Goal: Task Accomplishment & Management: Manage account settings

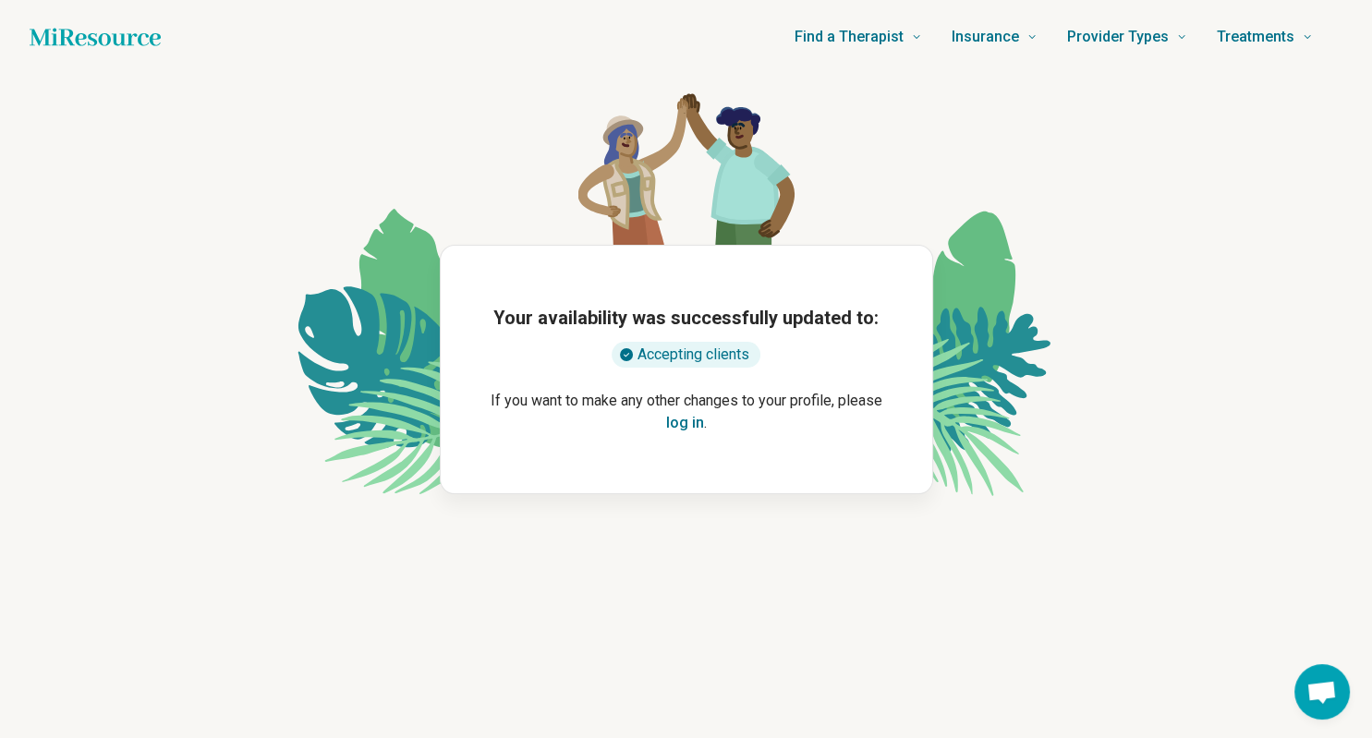
click at [688, 422] on button "log in" at bounding box center [685, 423] width 38 height 22
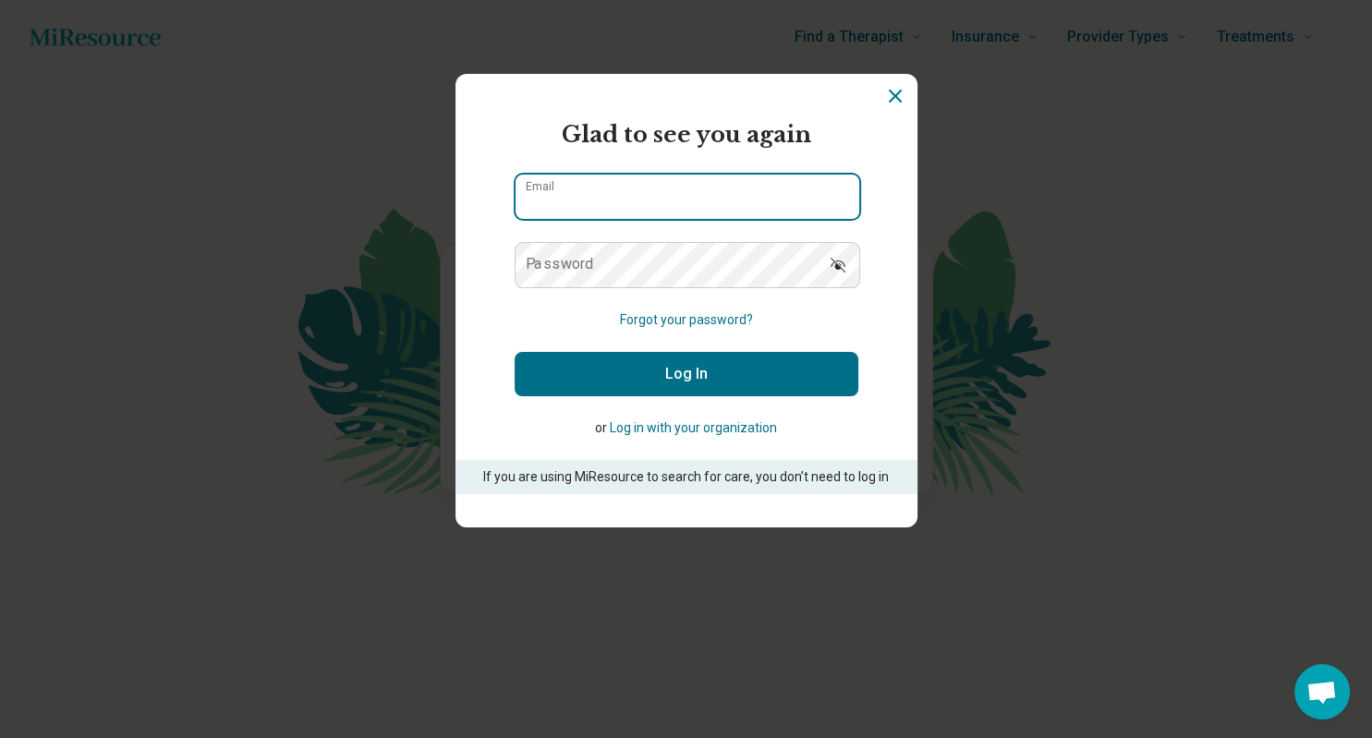
click at [652, 201] on input "Email" at bounding box center [688, 197] width 344 height 44
type input "**********"
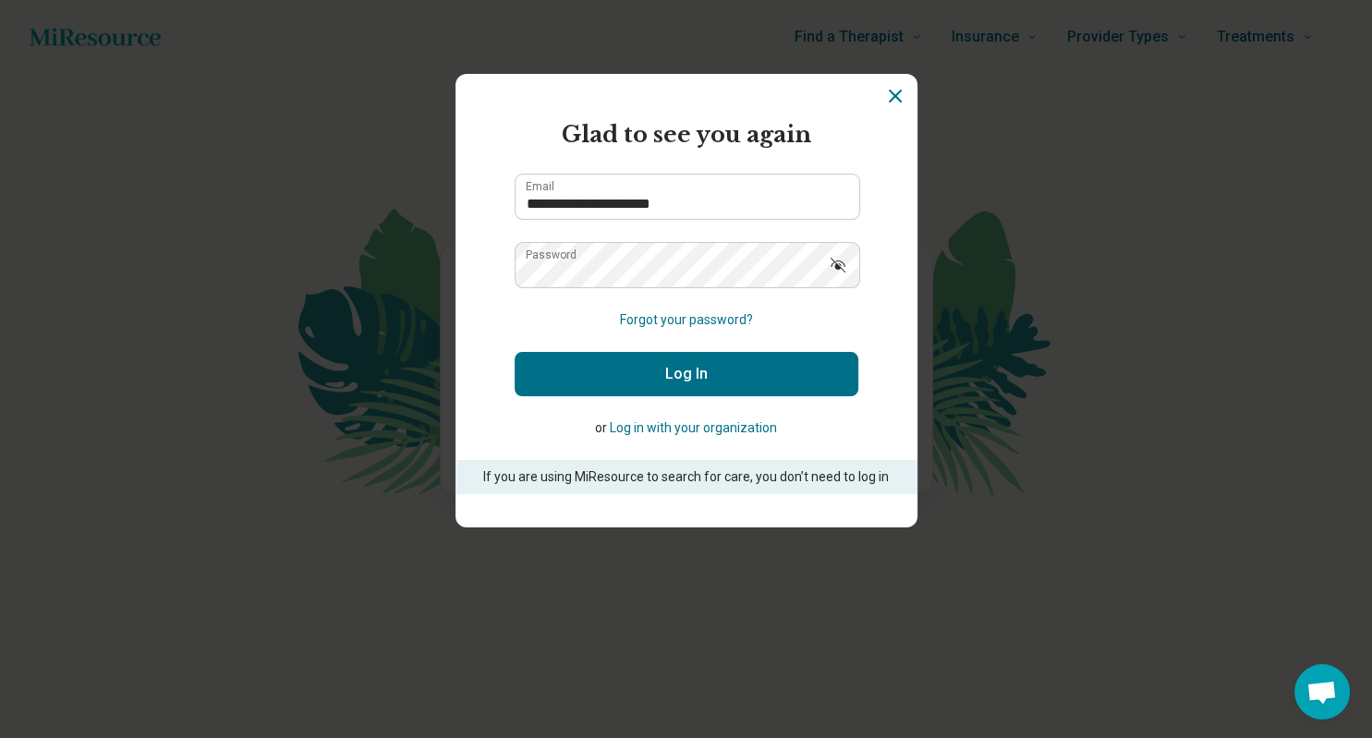
click at [691, 371] on button "Log In" at bounding box center [687, 374] width 344 height 44
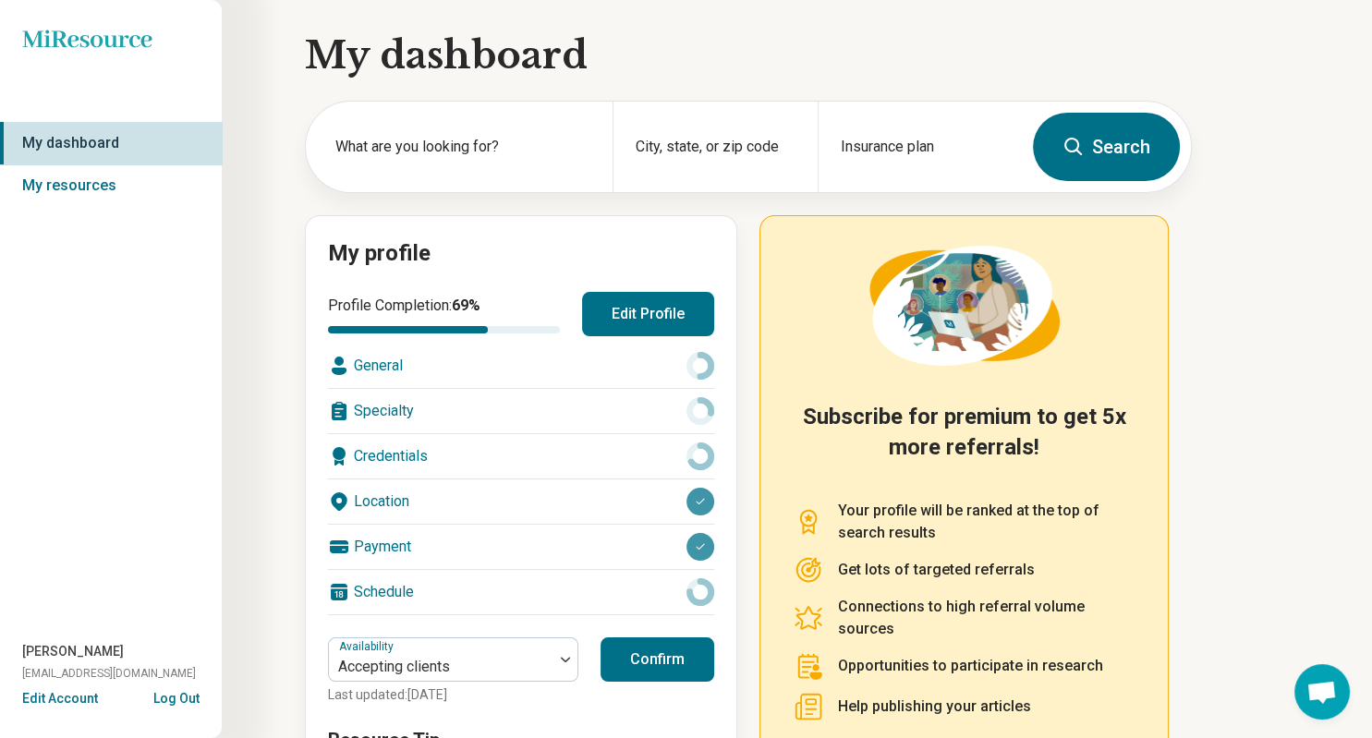
click at [657, 311] on button "Edit Profile" at bounding box center [648, 314] width 132 height 44
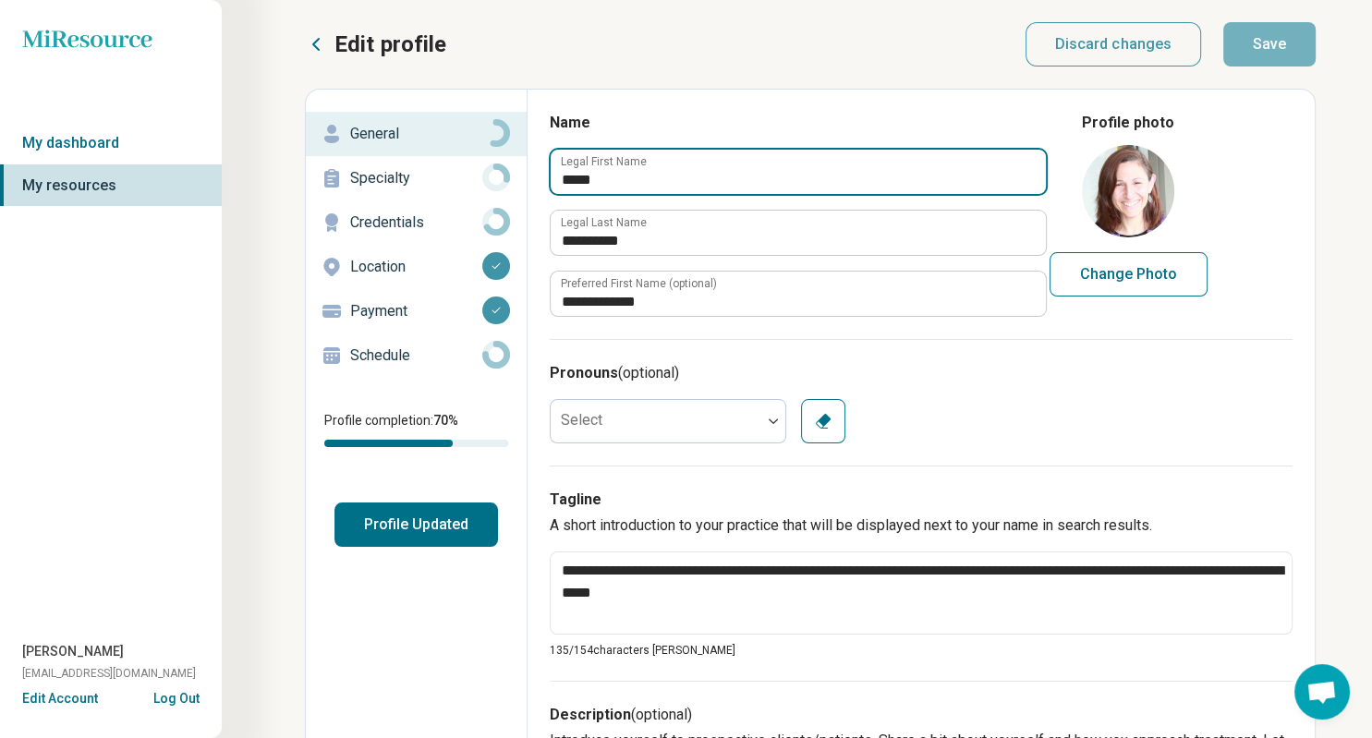
click at [635, 176] on input "*****" at bounding box center [798, 172] width 495 height 44
type textarea "*"
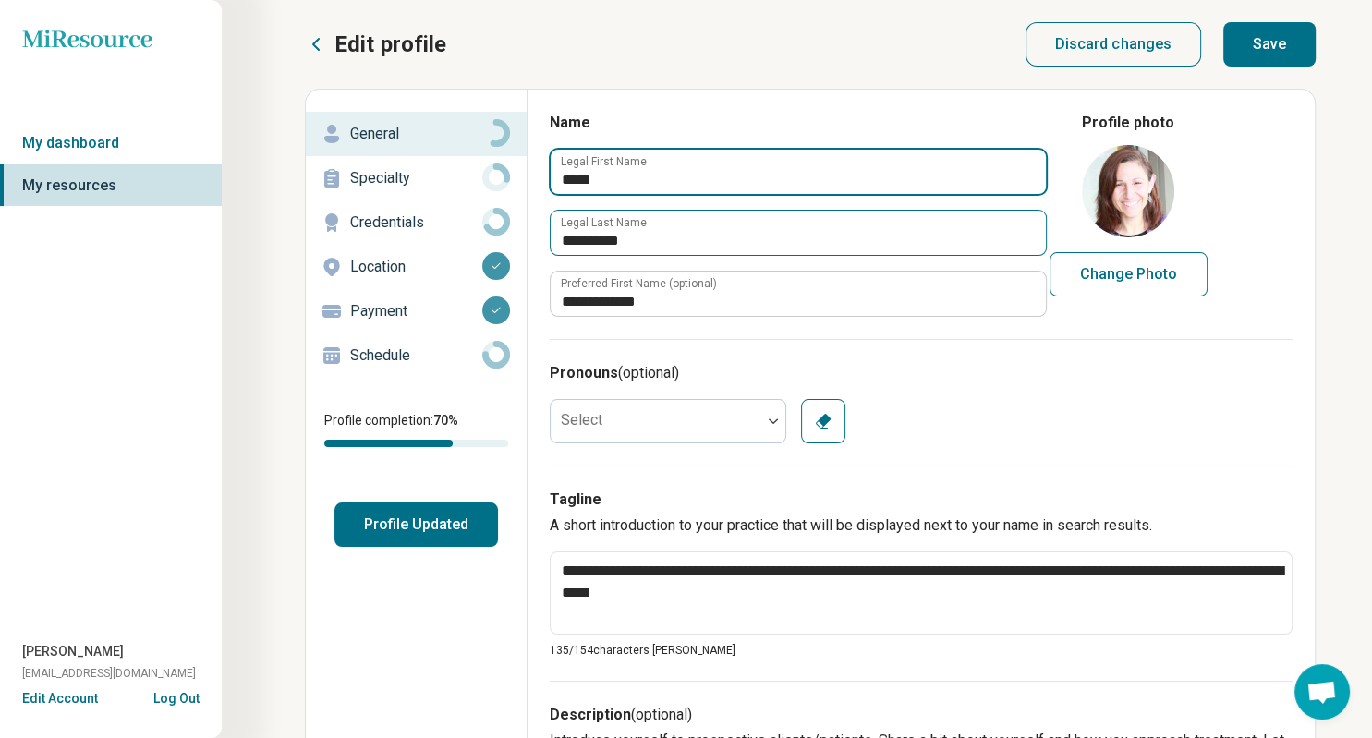
type input "*****"
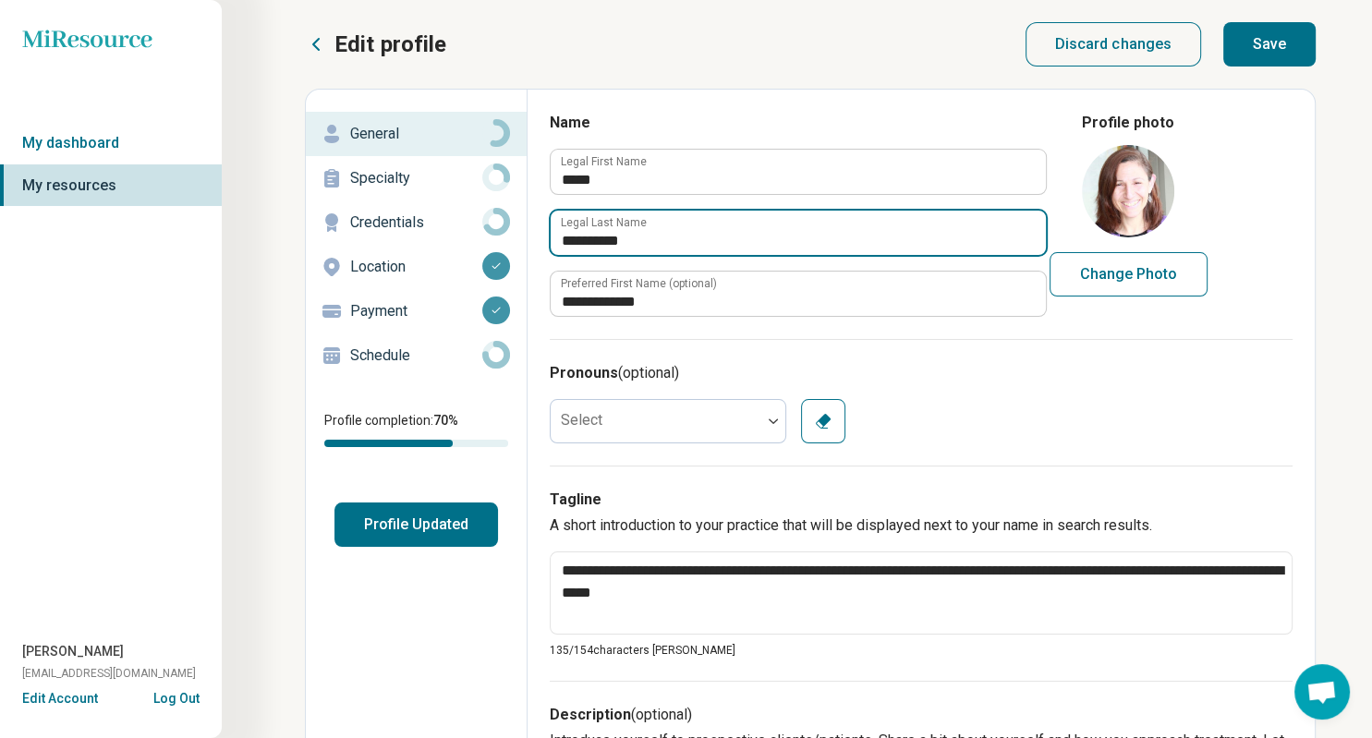
click at [722, 242] on input "**********" at bounding box center [798, 233] width 495 height 44
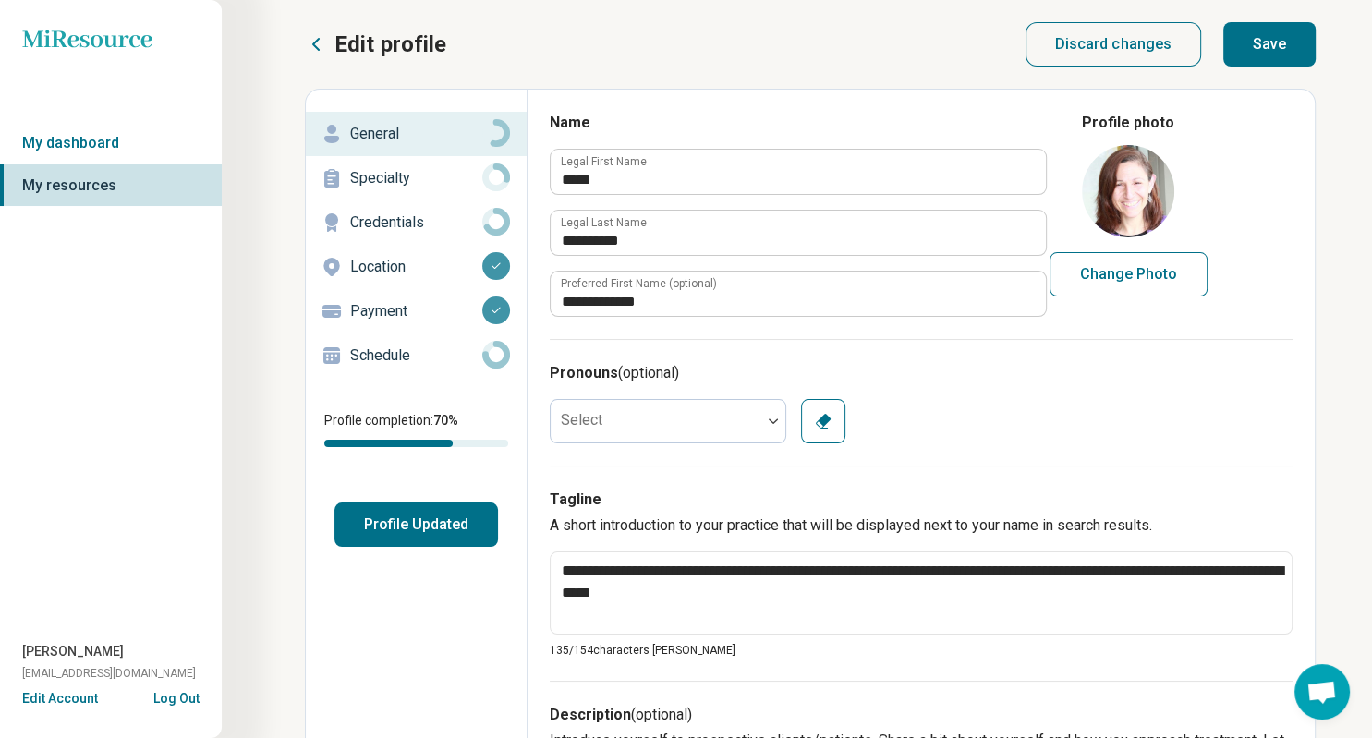
click at [1118, 274] on button "Change Photo" at bounding box center [1129, 274] width 158 height 44
type input "**********"
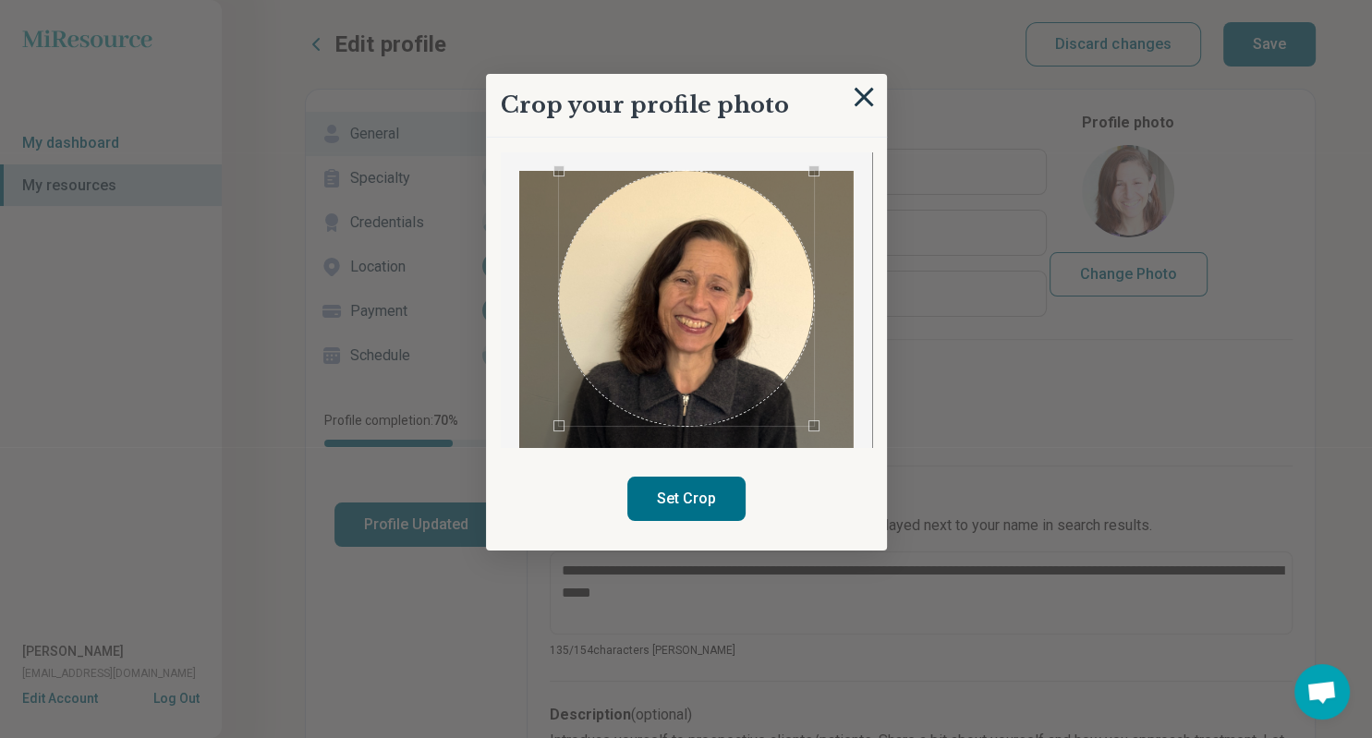
click at [861, 96] on img at bounding box center [864, 97] width 20 height 20
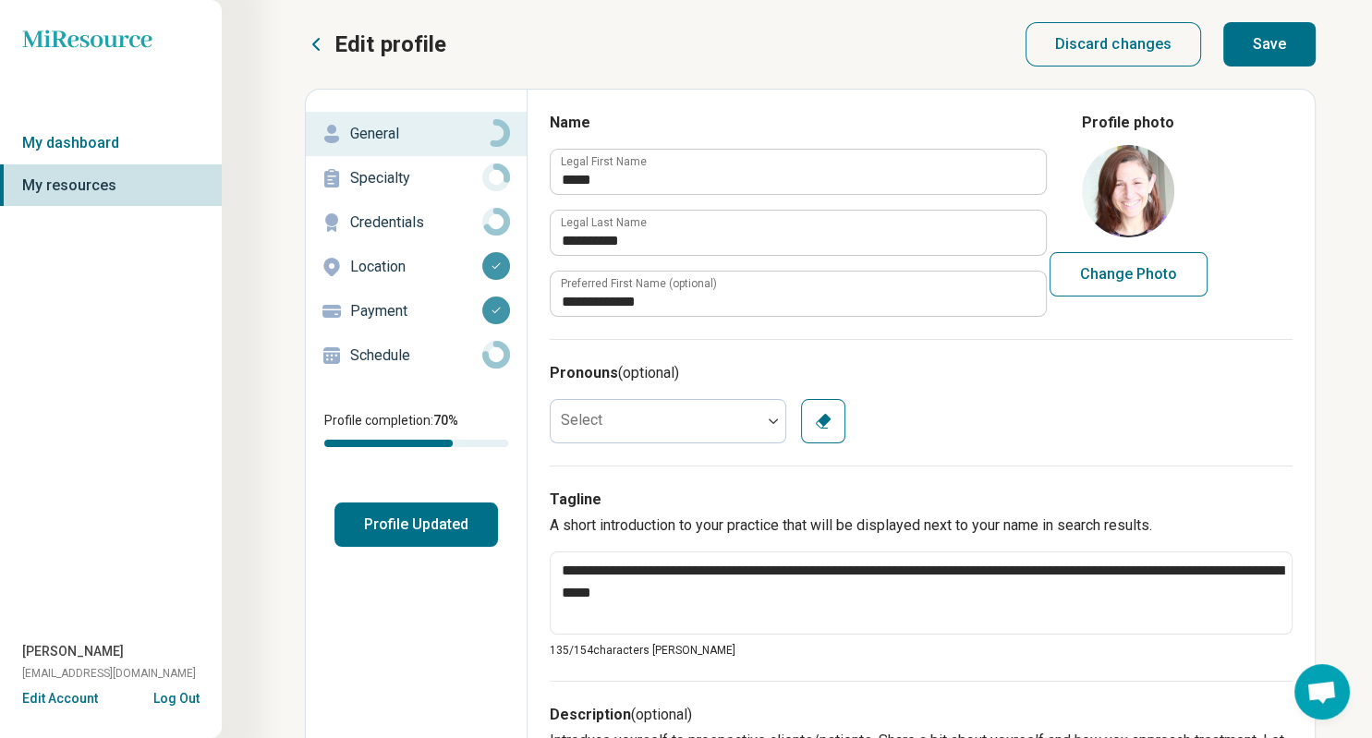
click at [1127, 277] on button "Change Photo" at bounding box center [1129, 274] width 158 height 44
type input "**********"
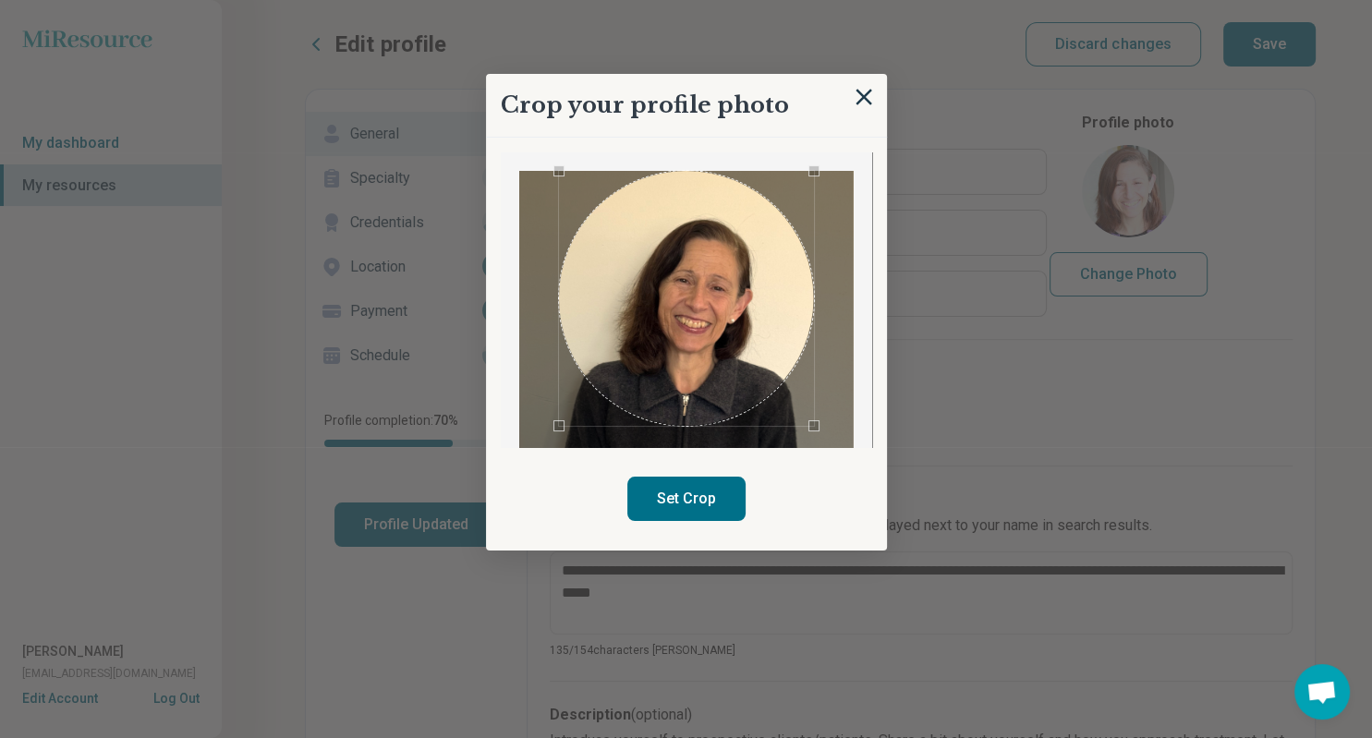
click at [682, 498] on button "Set Crop" at bounding box center [686, 499] width 118 height 44
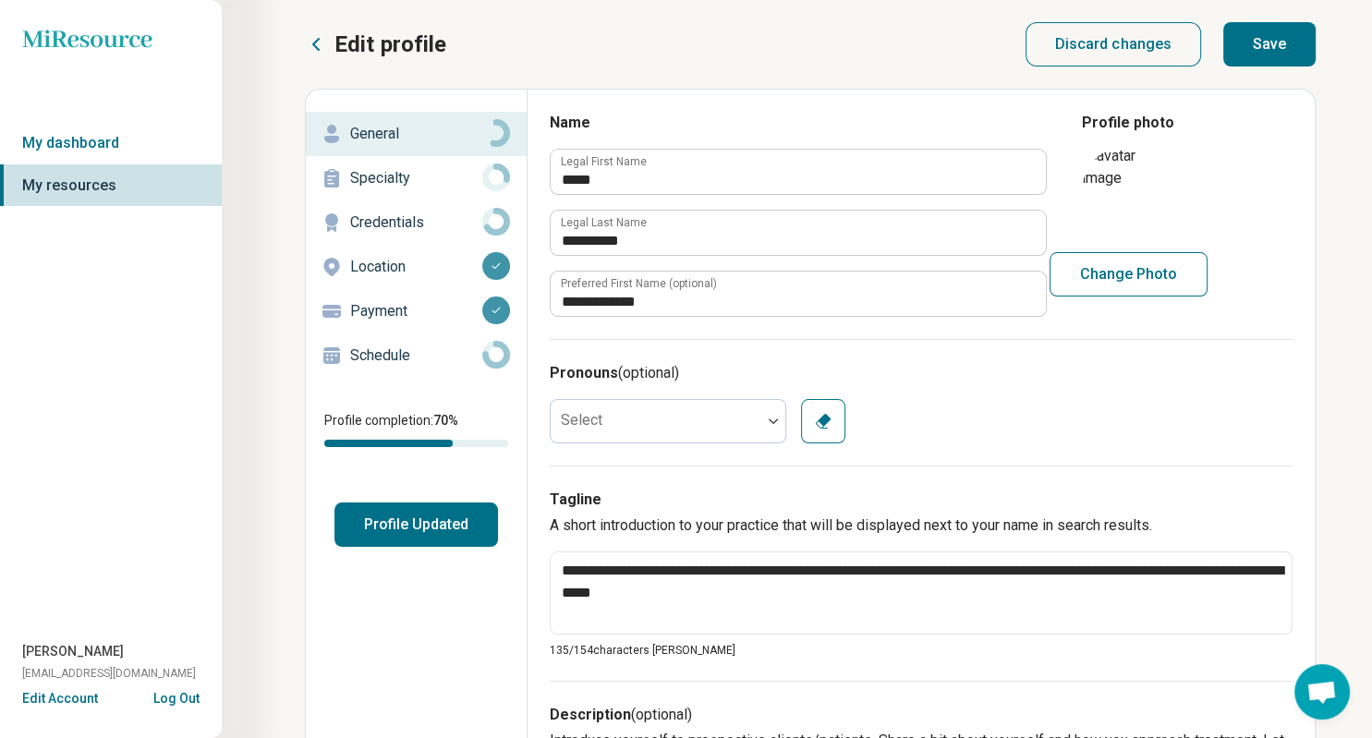
click at [407, 265] on p "Location" at bounding box center [416, 267] width 132 height 22
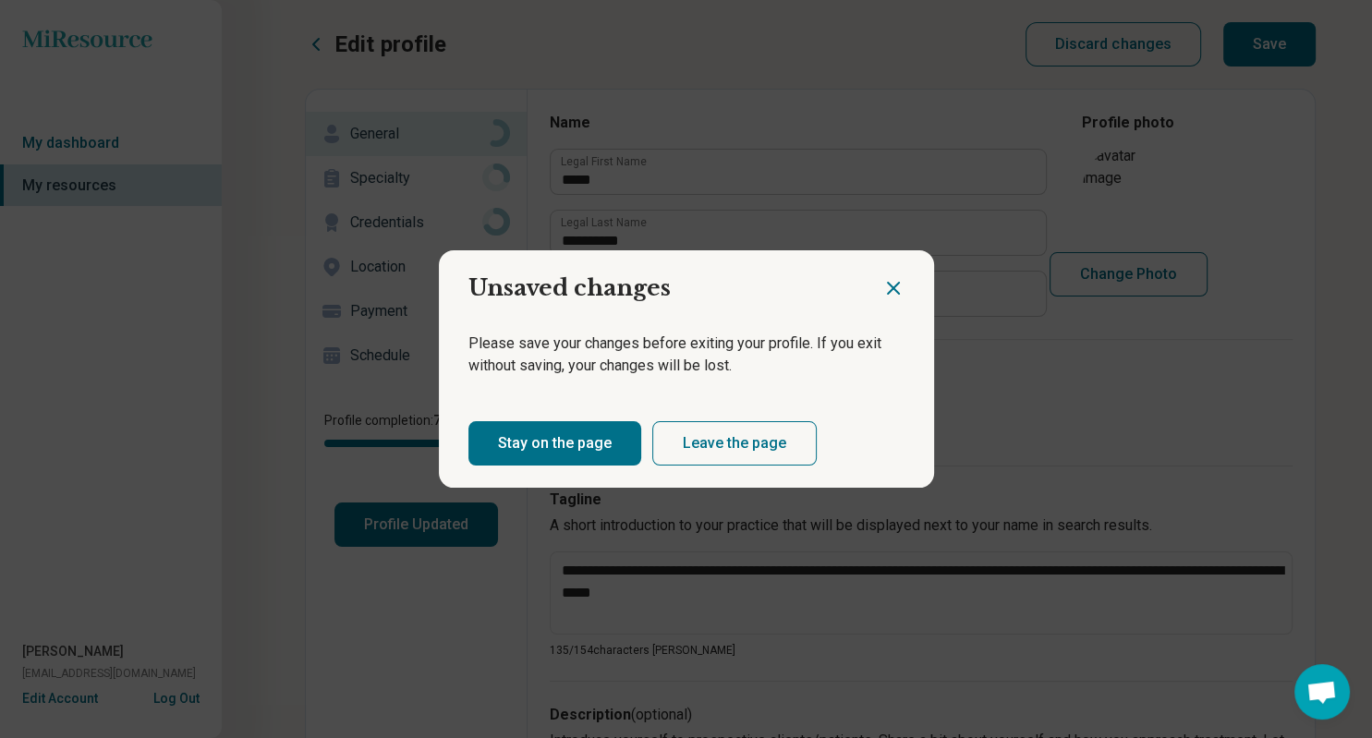
click at [891, 281] on icon "Close dialog" at bounding box center [893, 288] width 22 height 22
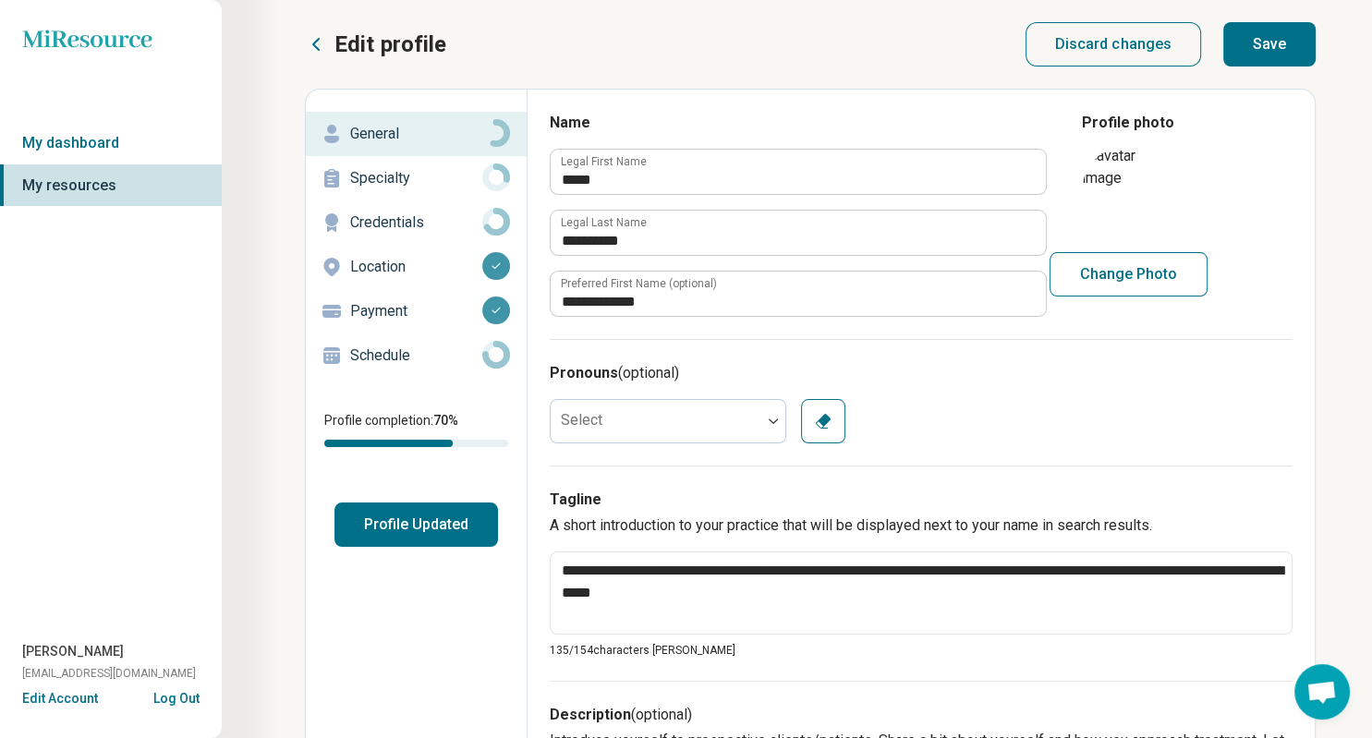
click at [1259, 39] on button "Save" at bounding box center [1269, 44] width 92 height 44
type textarea "*"
click at [366, 264] on p "Location" at bounding box center [416, 267] width 132 height 22
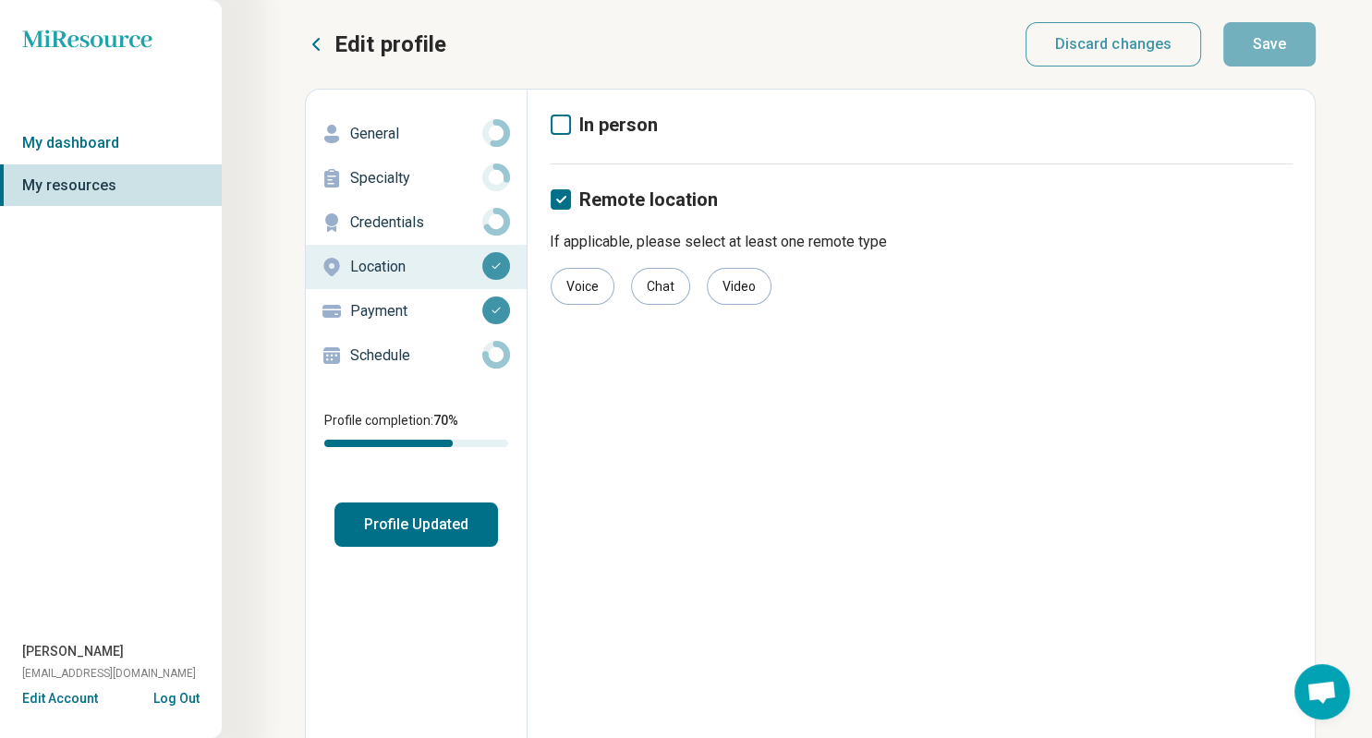
scroll to position [14, 0]
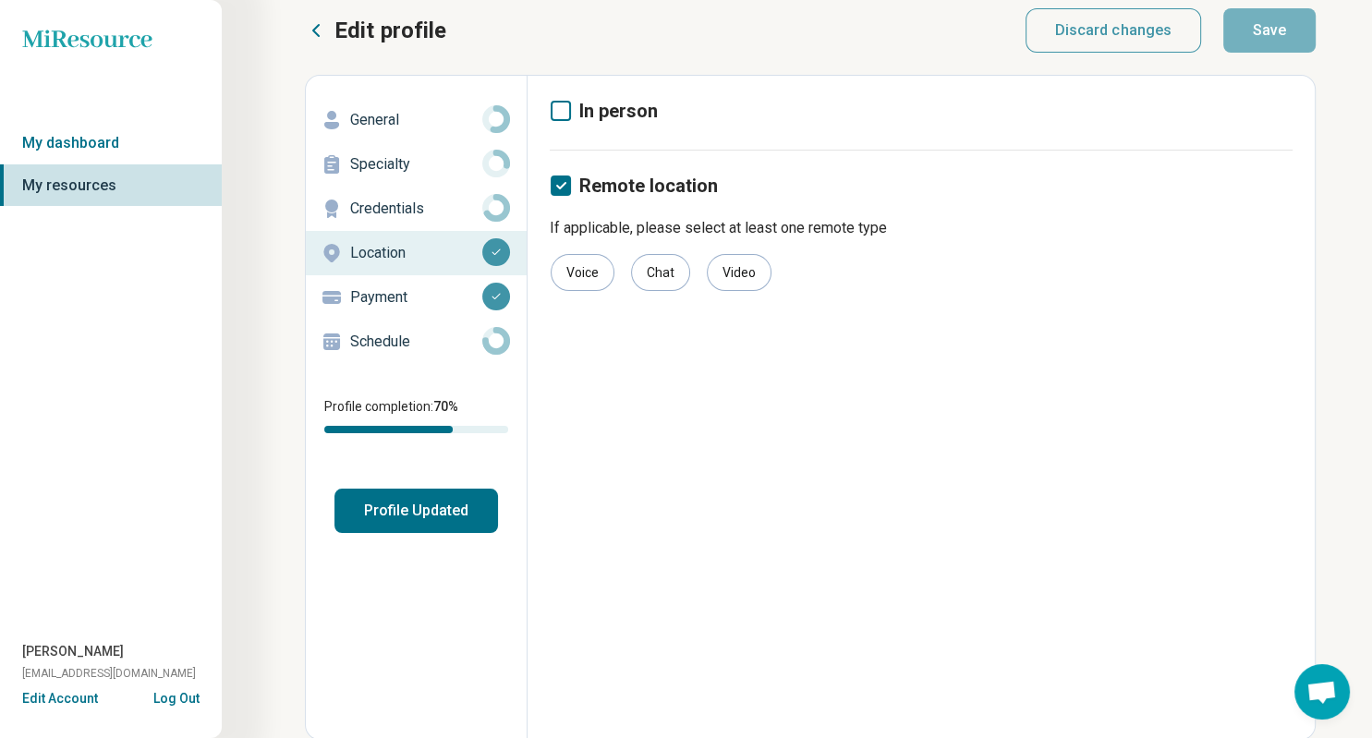
click at [561, 107] on icon at bounding box center [561, 111] width 20 height 20
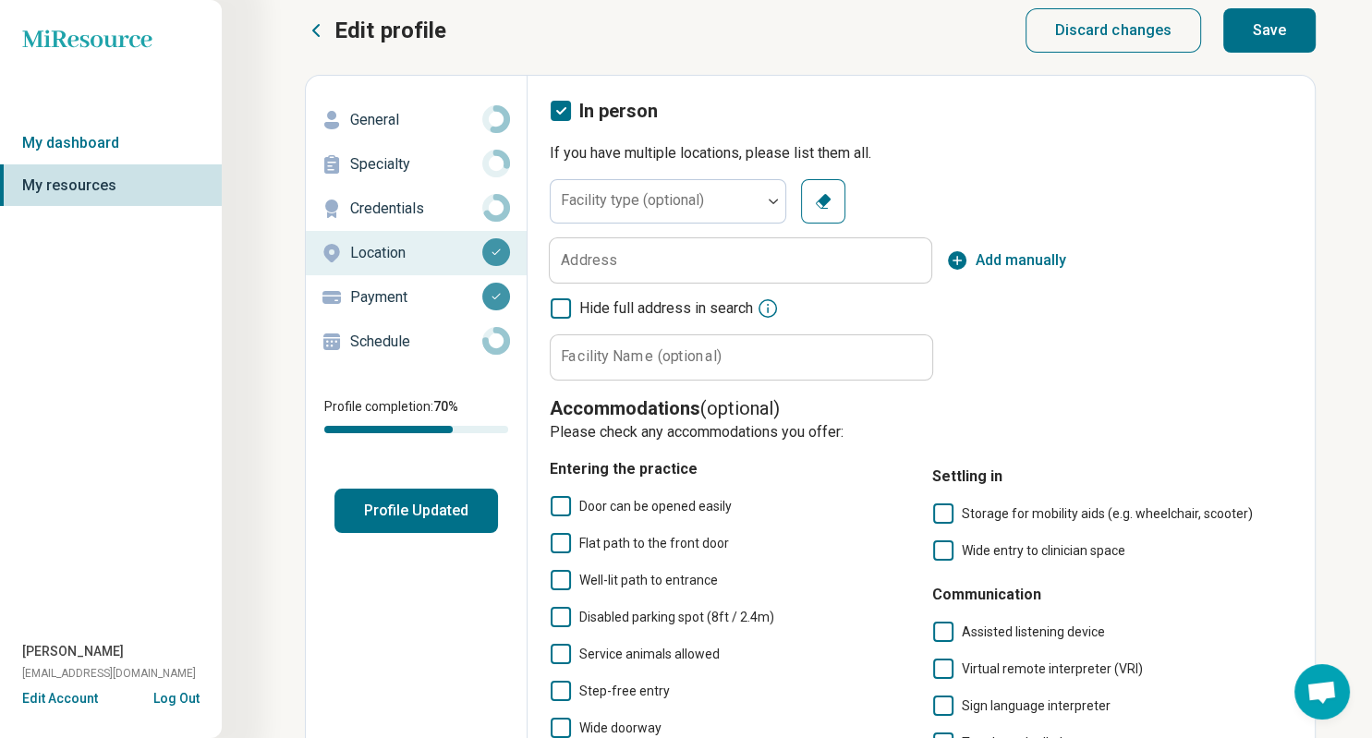
scroll to position [10, 6]
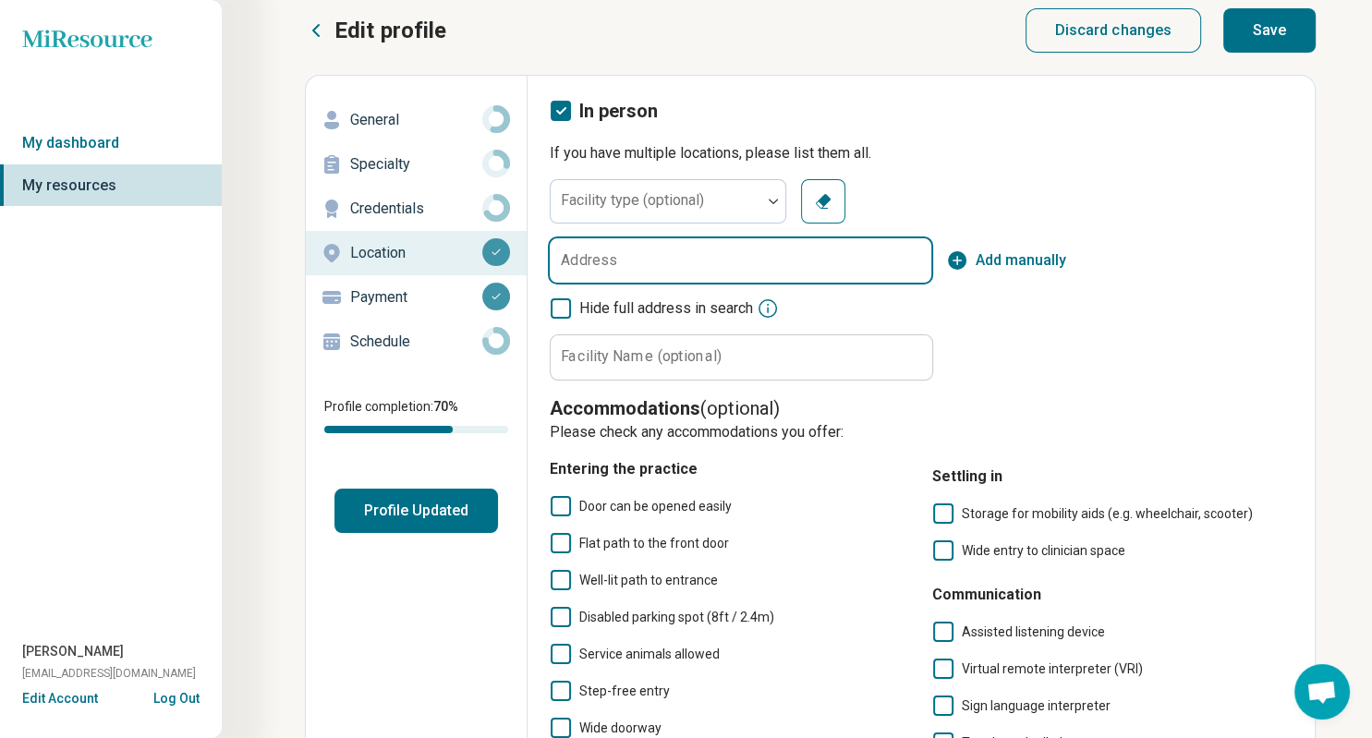
click at [702, 250] on input "Address" at bounding box center [741, 260] width 382 height 44
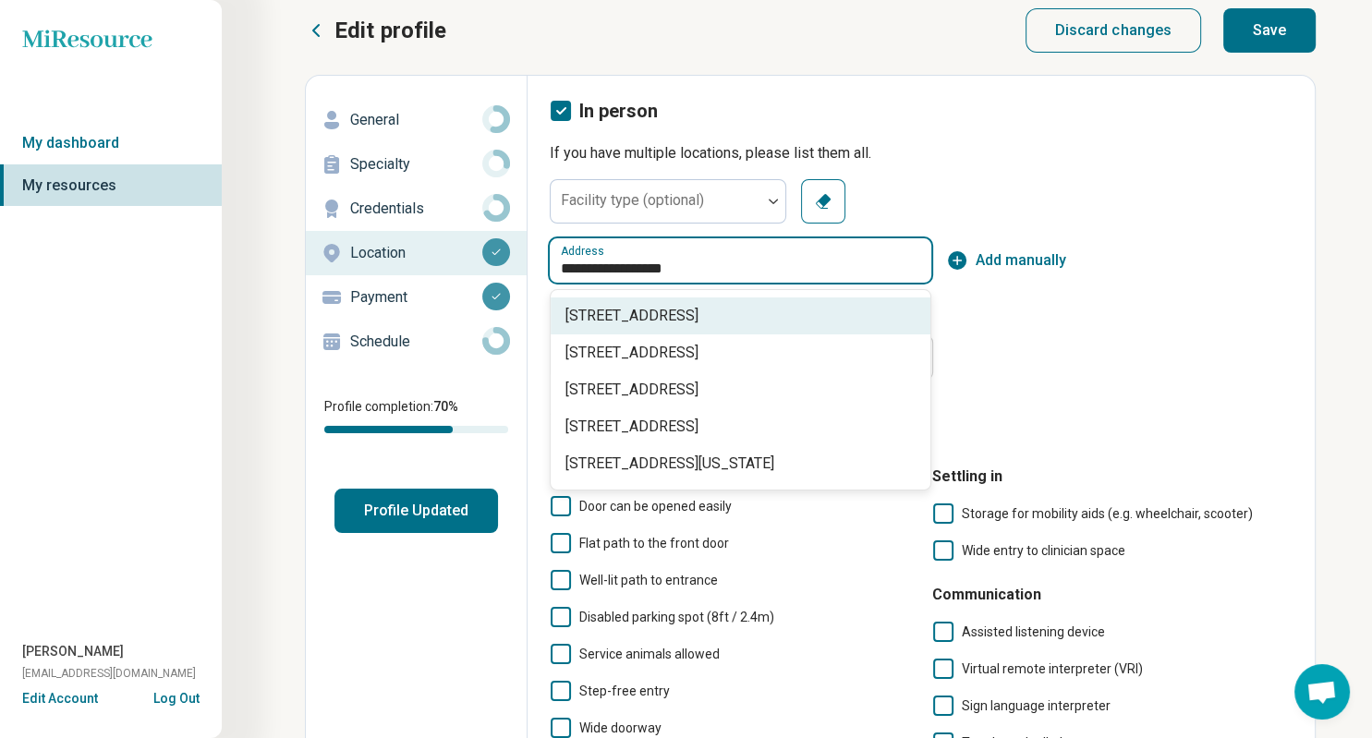
click at [688, 316] on span "[STREET_ADDRESS]" at bounding box center [745, 316] width 358 height 22
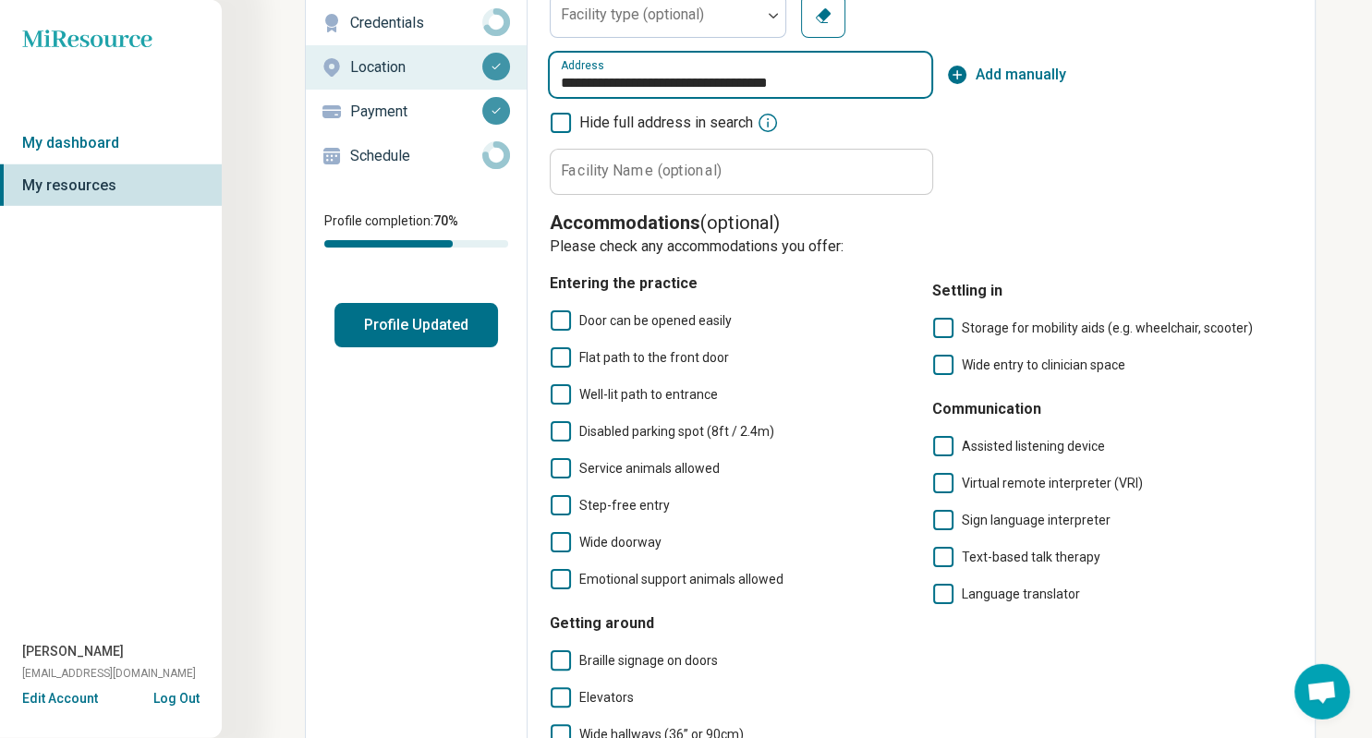
scroll to position [202, 0]
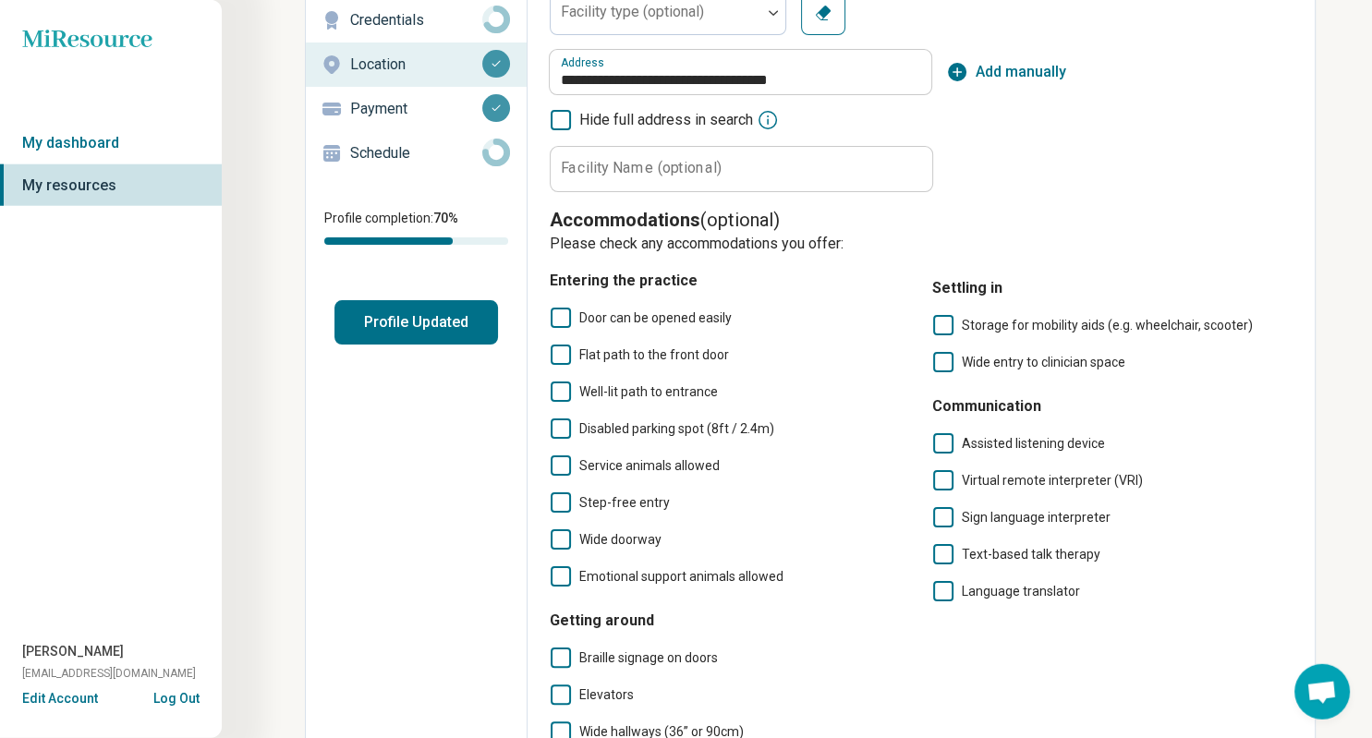
type input "**********"
click at [559, 393] on icon at bounding box center [561, 392] width 20 height 20
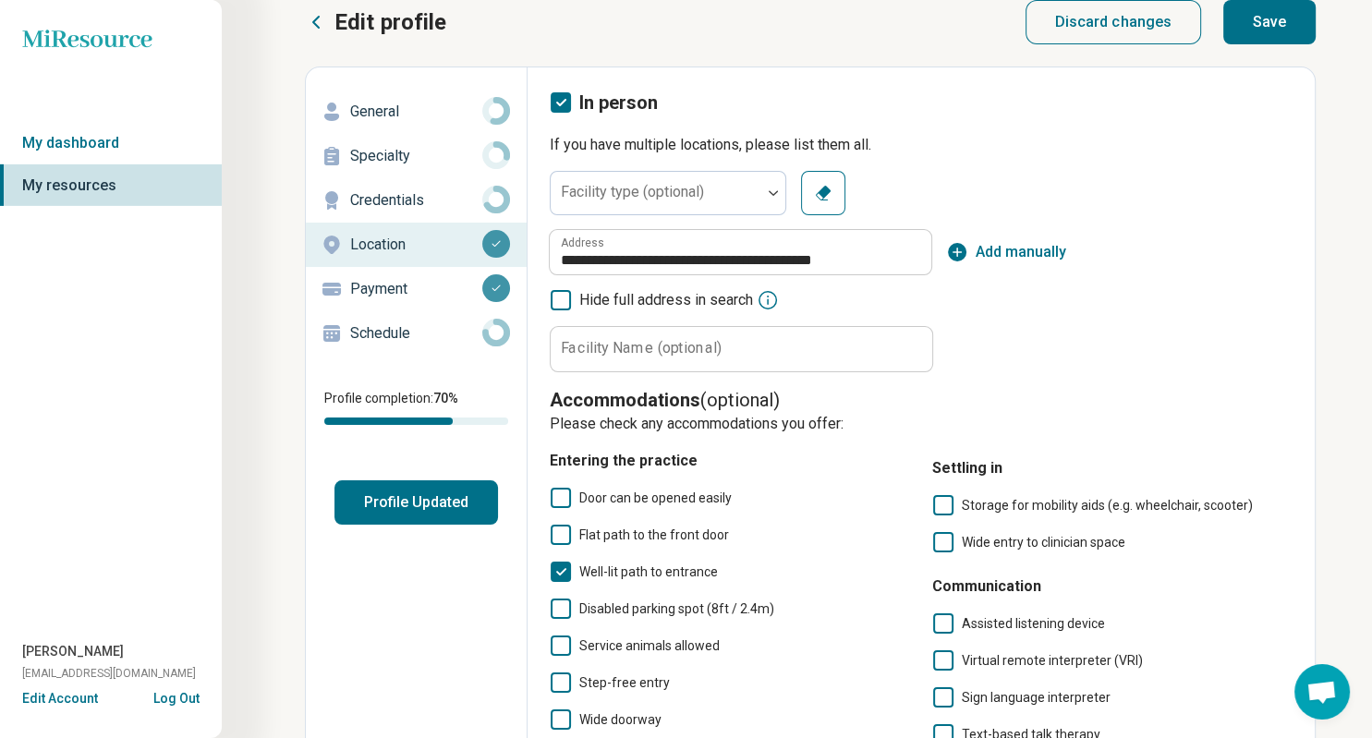
scroll to position [0, 0]
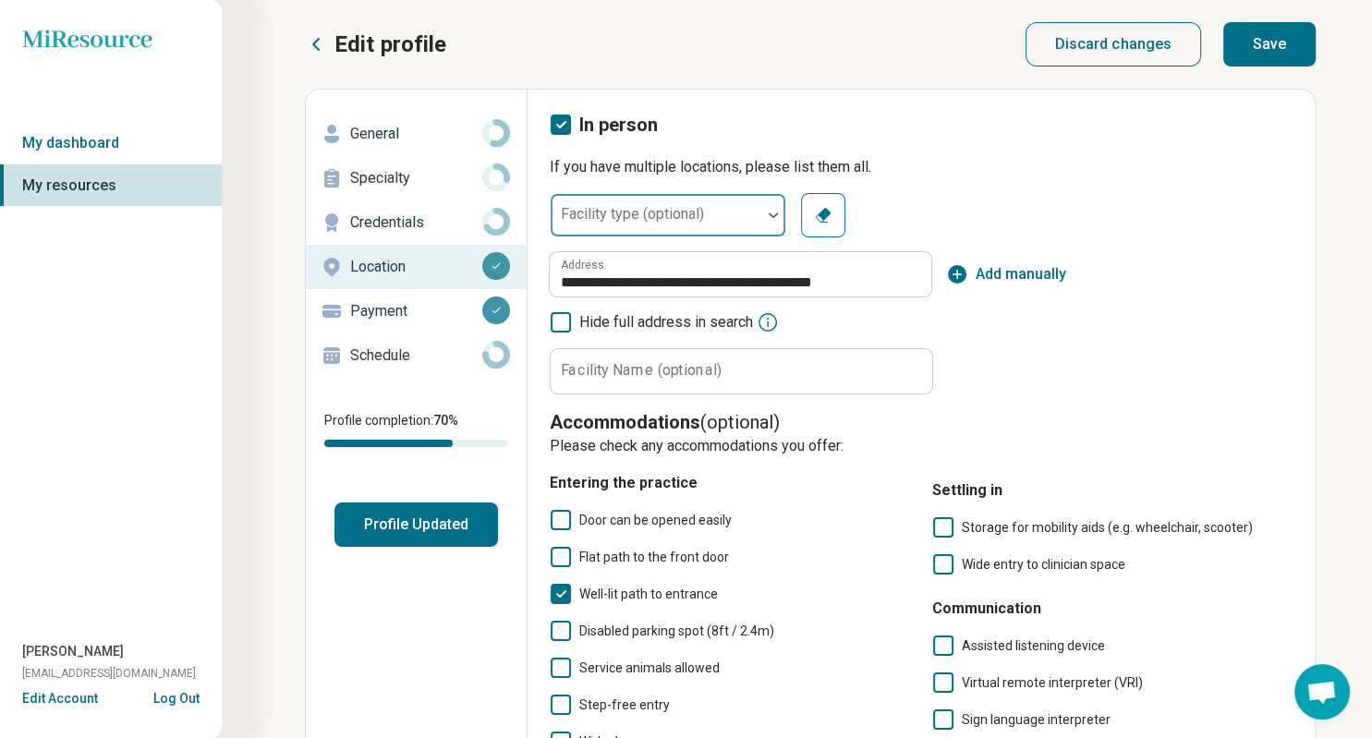
click at [774, 216] on img at bounding box center [773, 216] width 9 height 6
click at [955, 183] on div "**********" at bounding box center [921, 558] width 743 height 893
click at [1271, 41] on button "Save" at bounding box center [1269, 44] width 92 height 44
click at [396, 309] on p "Payment" at bounding box center [416, 311] width 132 height 22
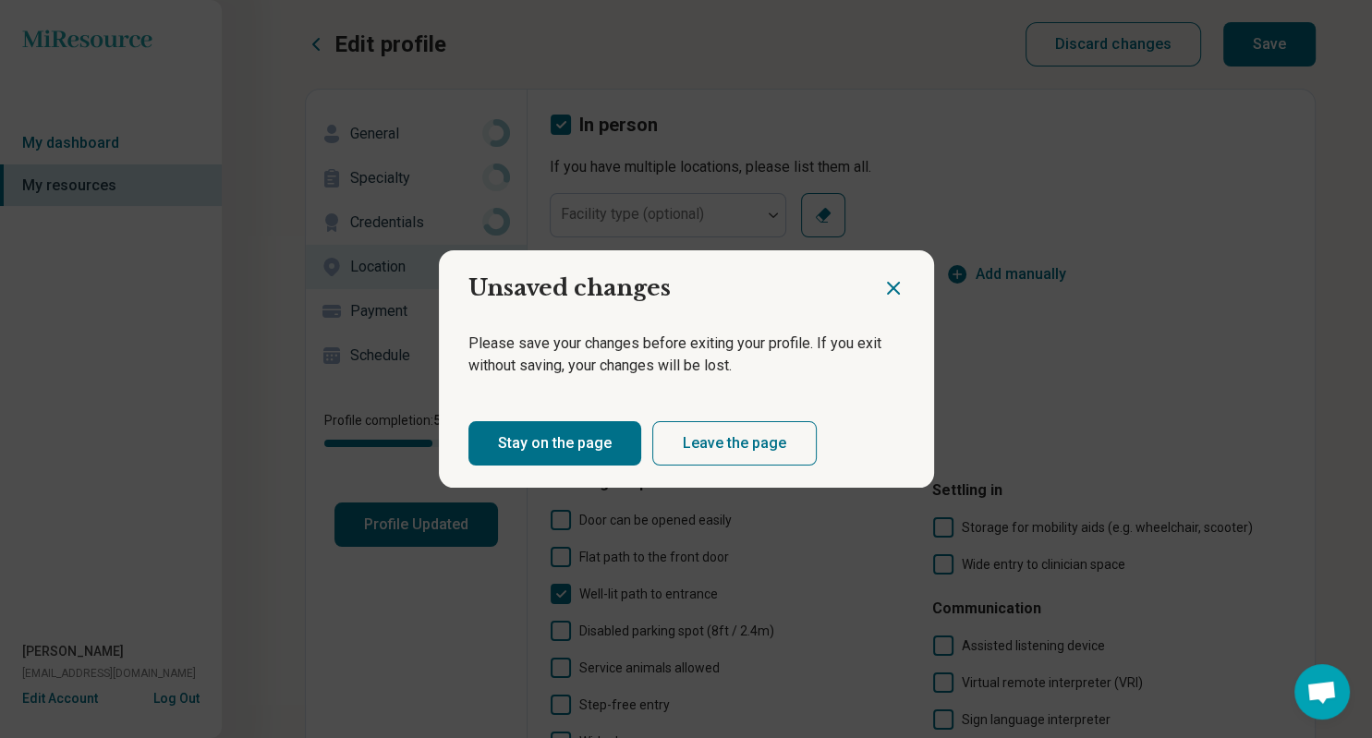
click at [889, 278] on icon "Close dialog" at bounding box center [893, 288] width 22 height 22
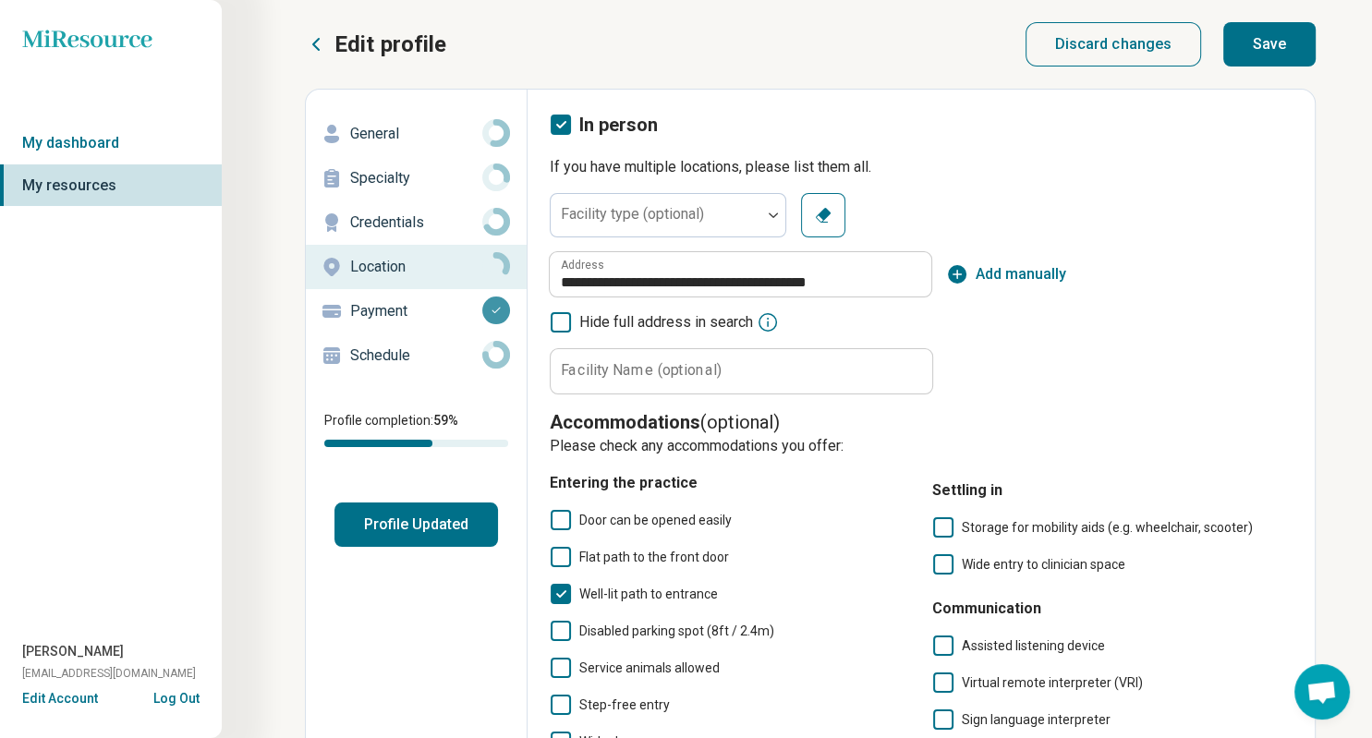
click at [1270, 35] on button "Save" at bounding box center [1269, 44] width 92 height 44
click at [1221, 167] on p "If you have multiple locations, please list them all." at bounding box center [921, 167] width 743 height 22
click at [392, 305] on p "Payment" at bounding box center [416, 311] width 132 height 22
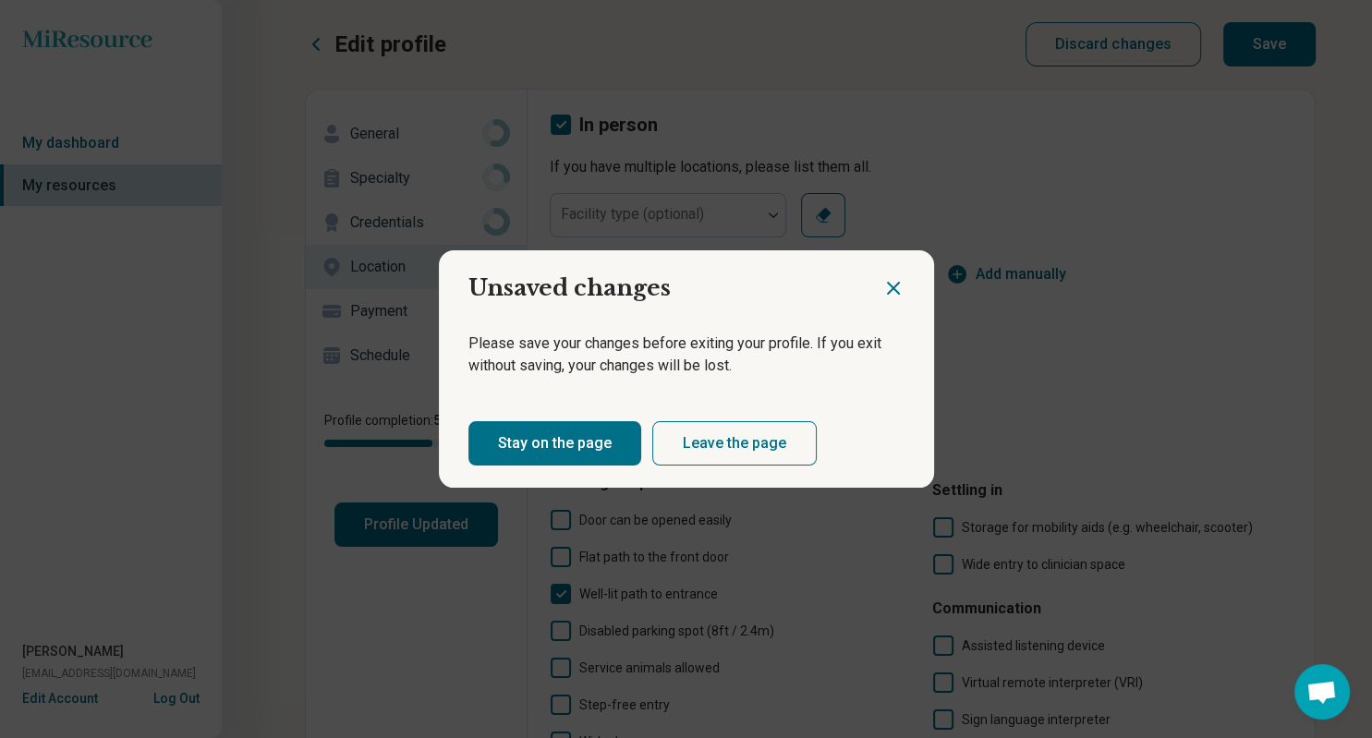
click at [887, 286] on icon "Close dialog" at bounding box center [893, 288] width 22 height 22
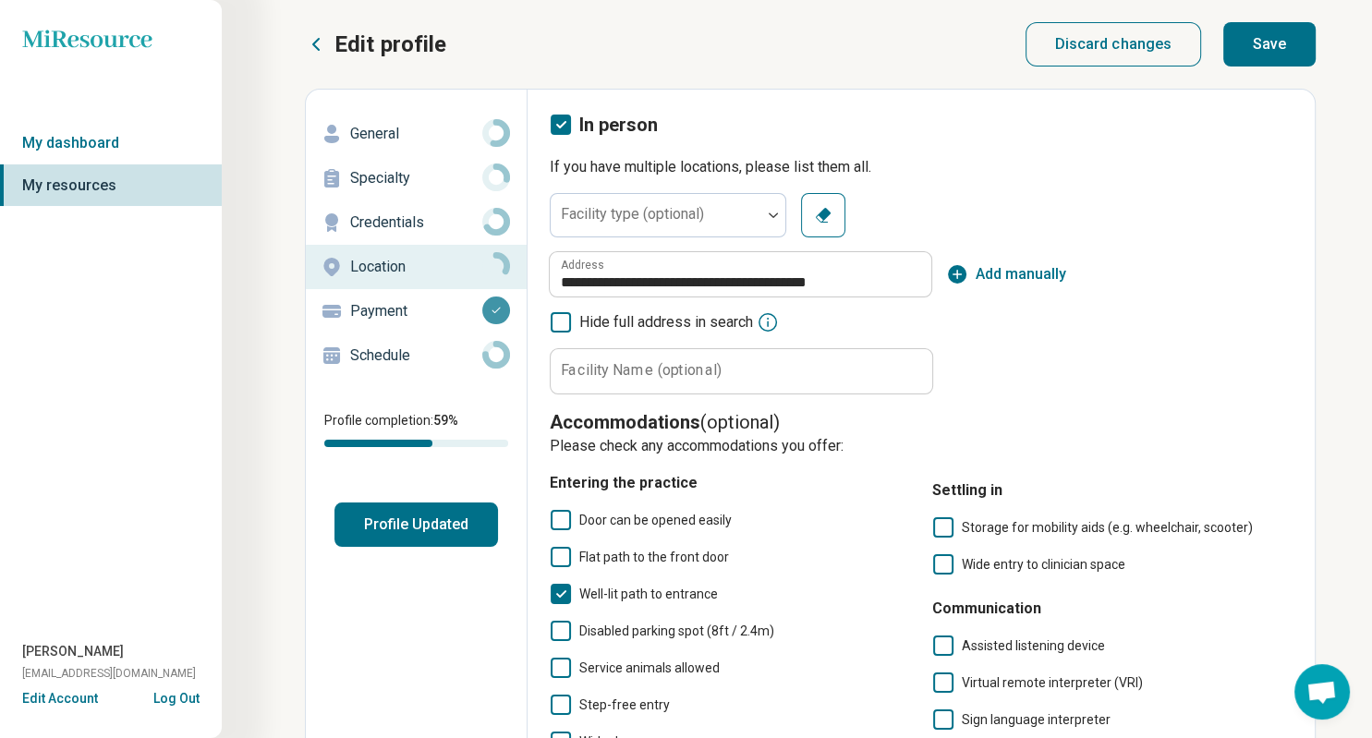
click at [1287, 43] on button "Save" at bounding box center [1269, 44] width 92 height 44
click at [403, 306] on p "Payment" at bounding box center [416, 311] width 132 height 22
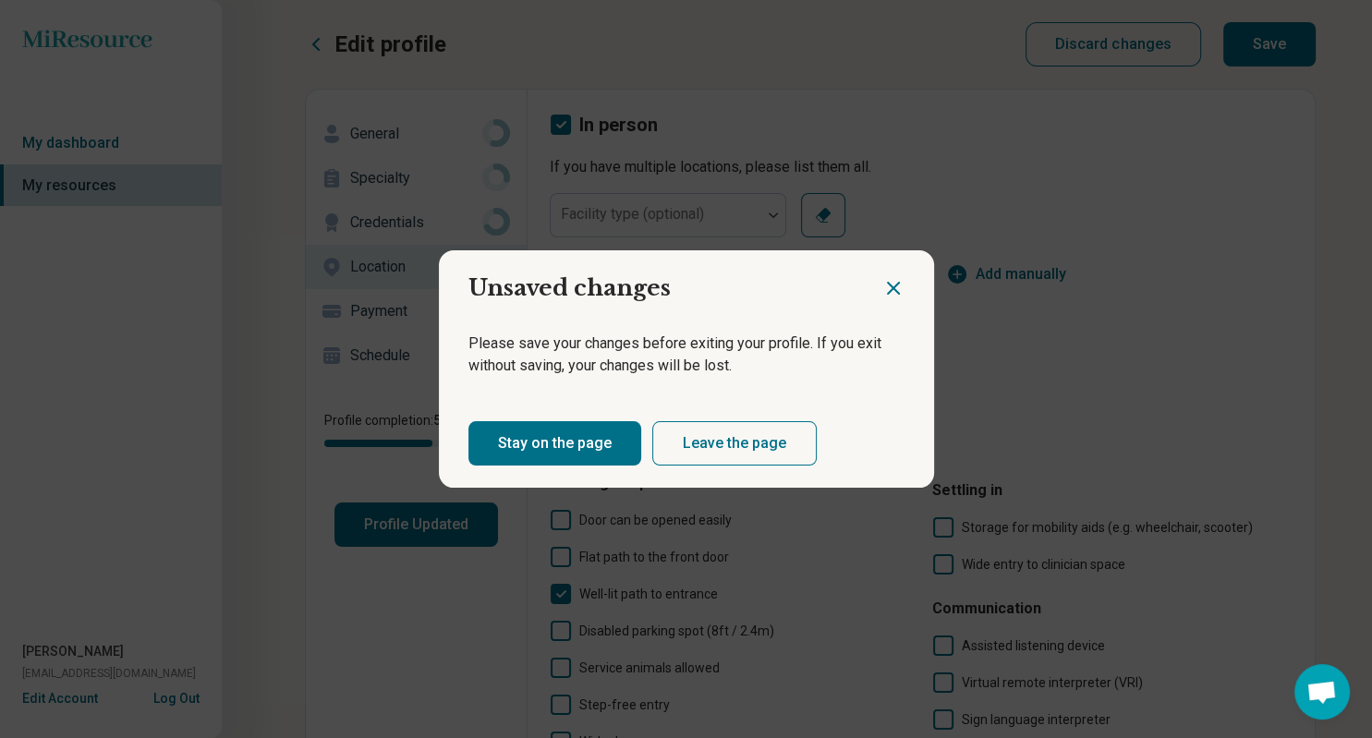
click at [895, 280] on icon "Close dialog" at bounding box center [893, 288] width 22 height 22
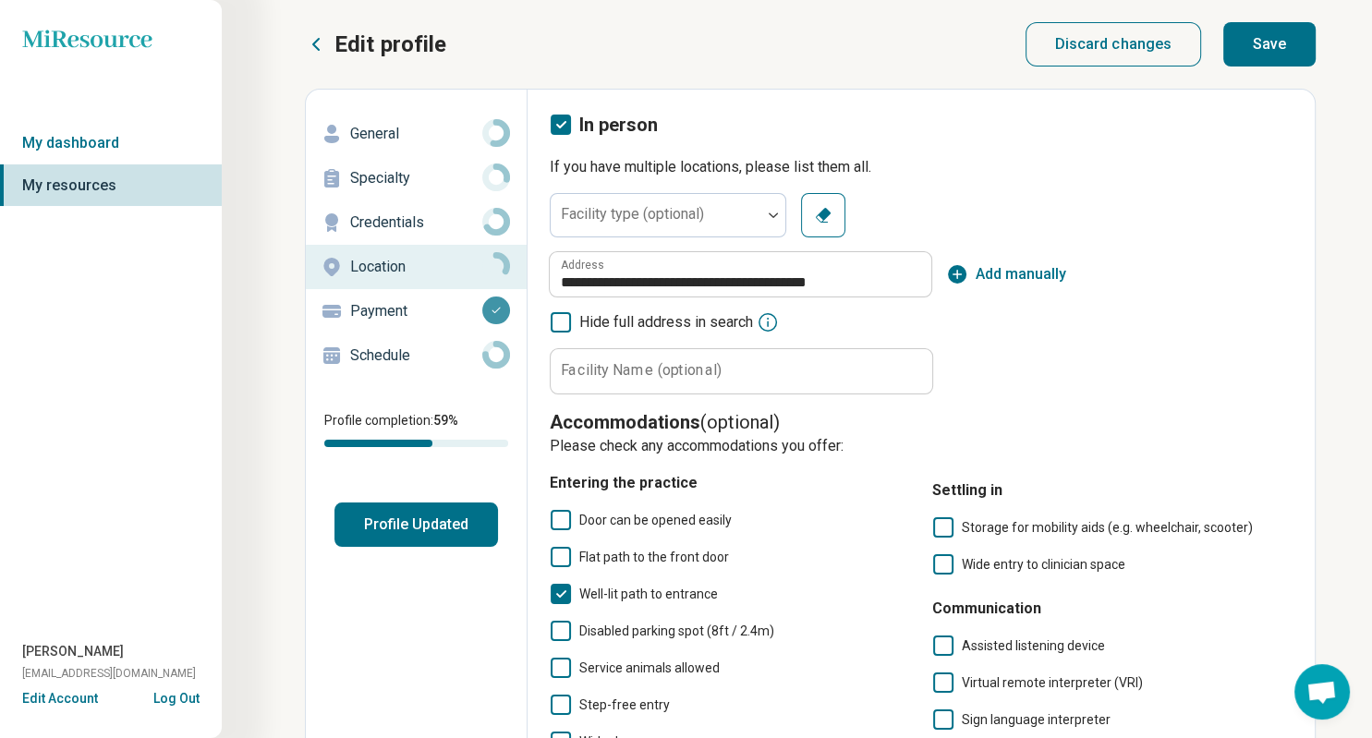
click at [1257, 41] on button "Save" at bounding box center [1269, 44] width 92 height 44
click at [170, 699] on button "Log Out" at bounding box center [176, 696] width 46 height 15
